Goal: Find specific page/section: Find specific page/section

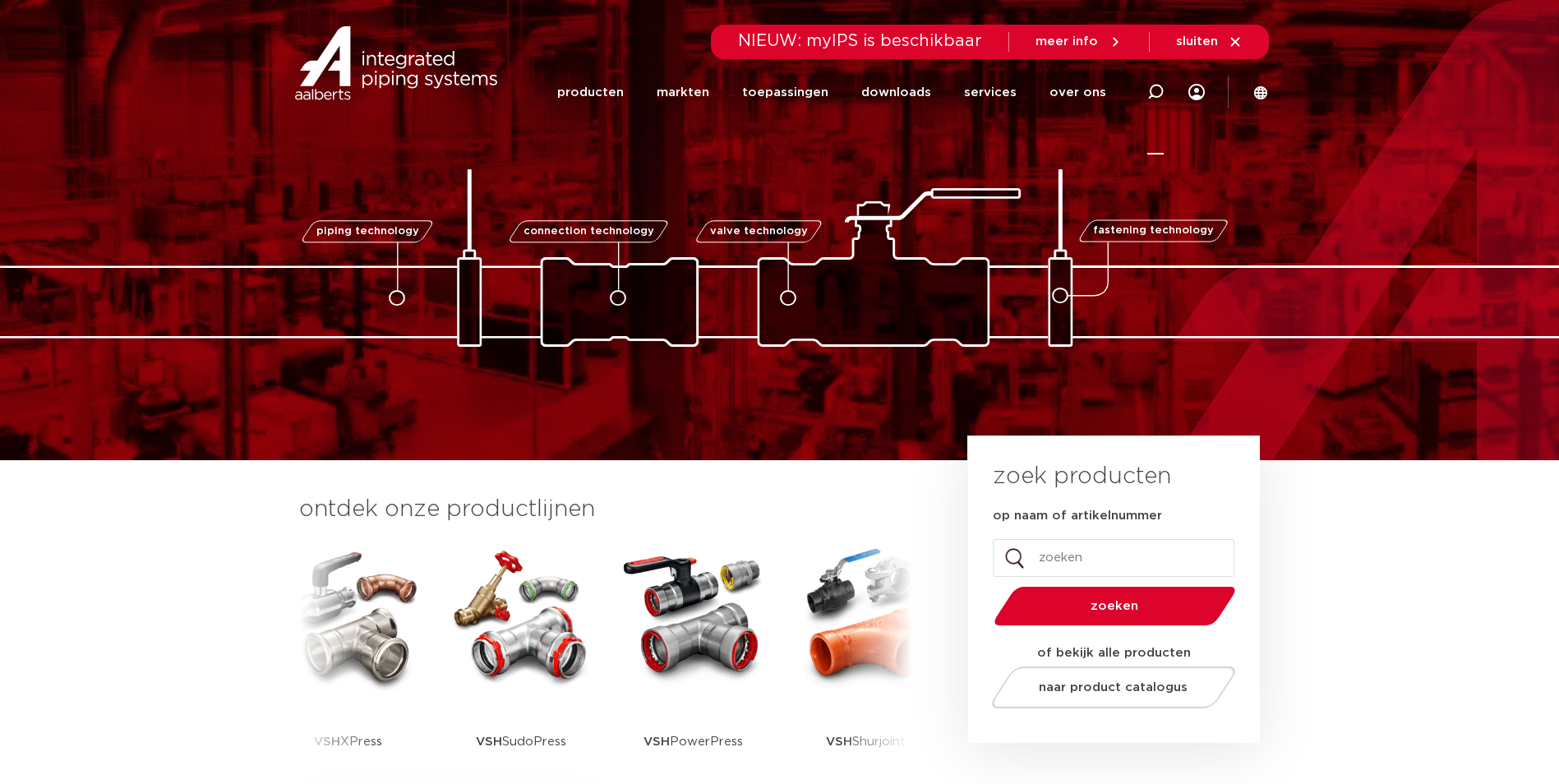
click at [1158, 89] on icon at bounding box center [1156, 92] width 17 height 17
click at [834, 97] on input "Zoeken" at bounding box center [908, 89] width 517 height 32
type input "pb550"
click button "Zoeken" at bounding box center [0, 0] width 0 height 0
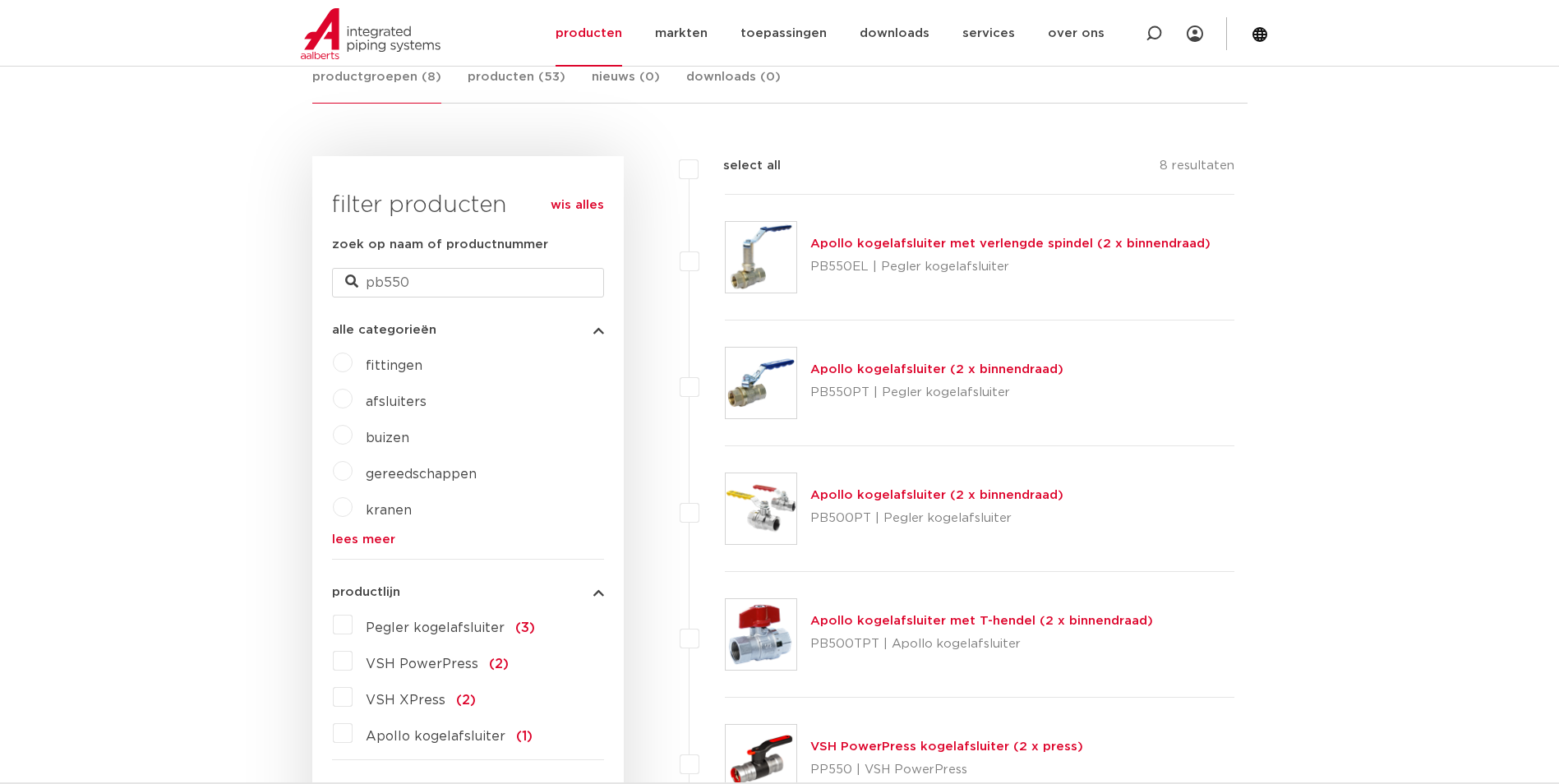
click at [889, 241] on link "Apollo kogelafsluiter met verlengde spindel (2 x binnendraad)" at bounding box center [1010, 243] width 400 height 12
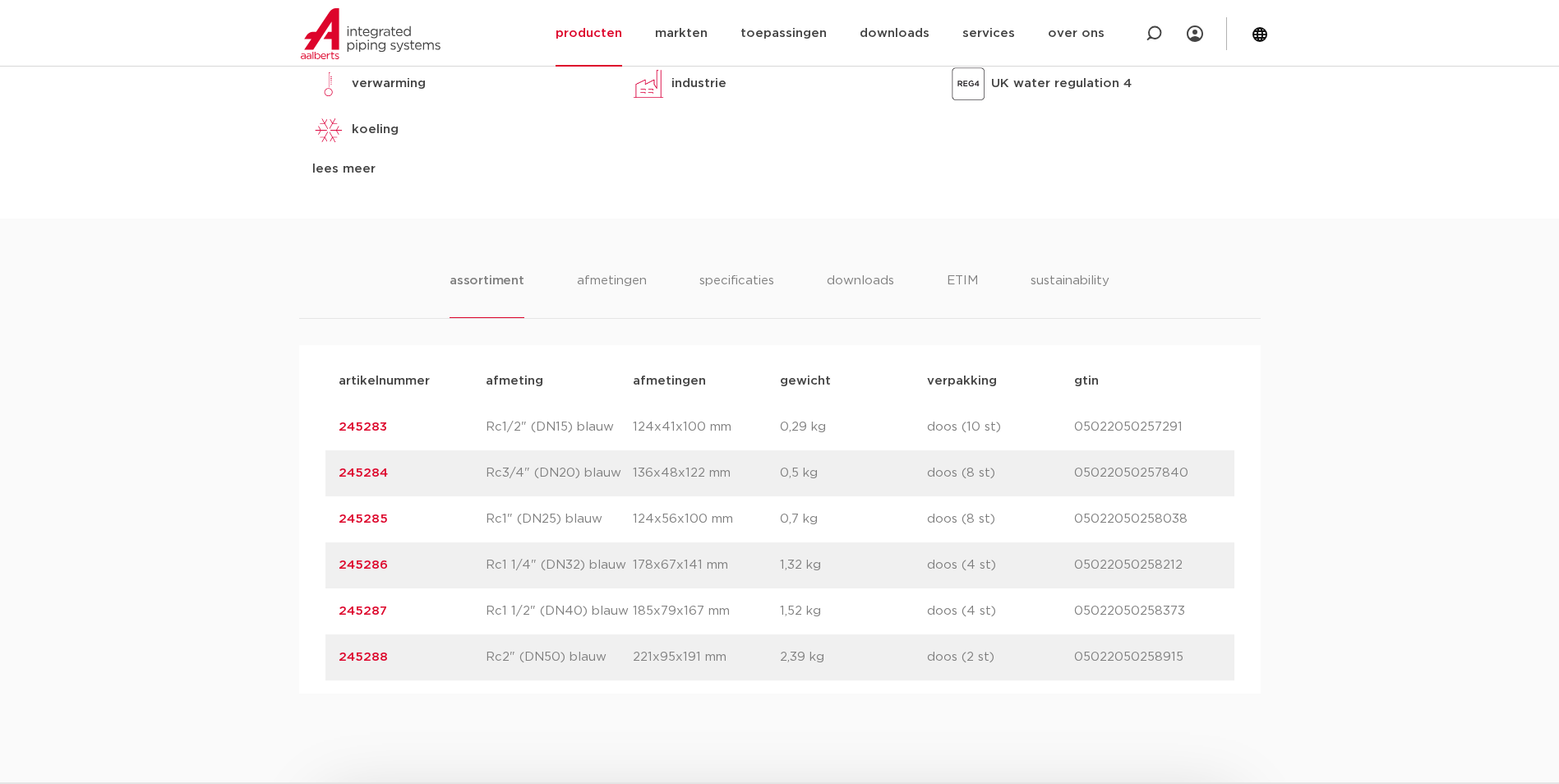
scroll to position [898, 0]
